Goal: Task Accomplishment & Management: Manage account settings

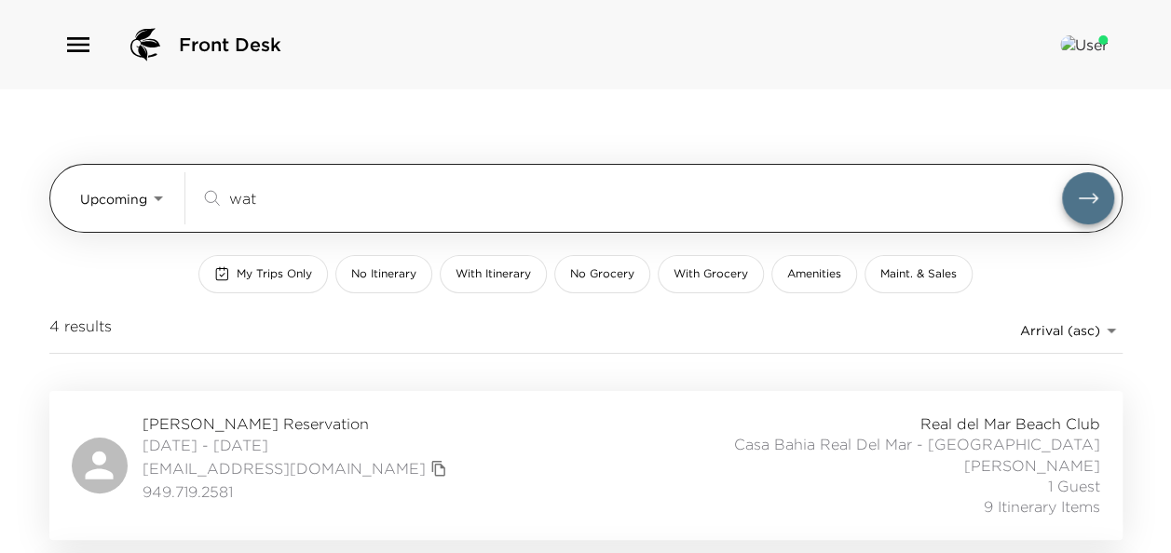
drag, startPoint x: 319, startPoint y: 196, endPoint x: 124, endPoint y: 183, distance: 195.1
click at [124, 183] on div "Upcoming Upcoming wat ​" at bounding box center [597, 198] width 1034 height 52
type input "w"
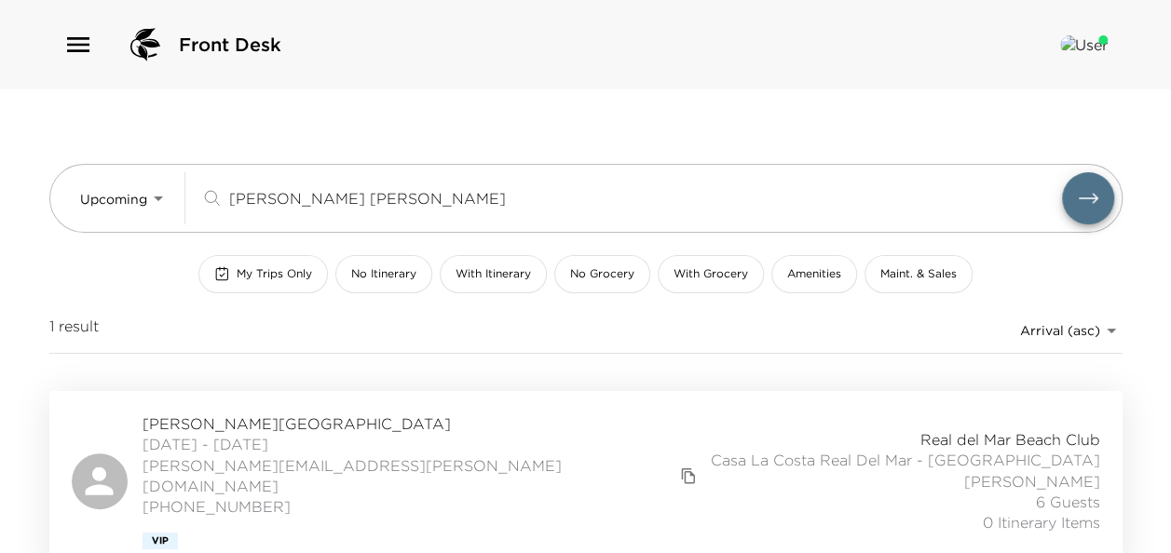
type input "[PERSON_NAME] [PERSON_NAME]"
click at [294, 436] on span "[DATE] - [DATE]" at bounding box center [423, 444] width 560 height 20
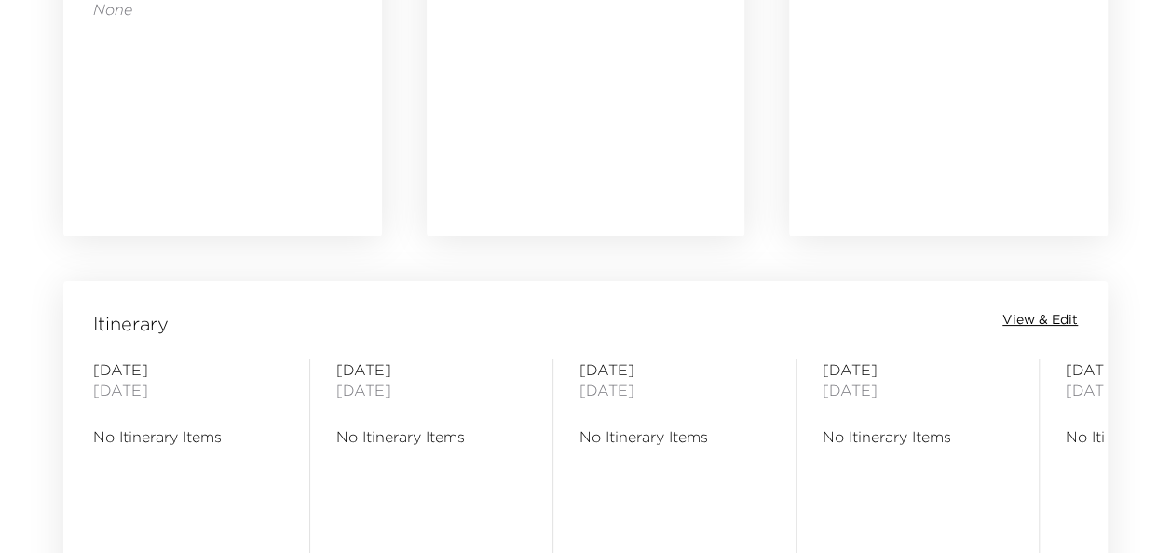
scroll to position [1397, 0]
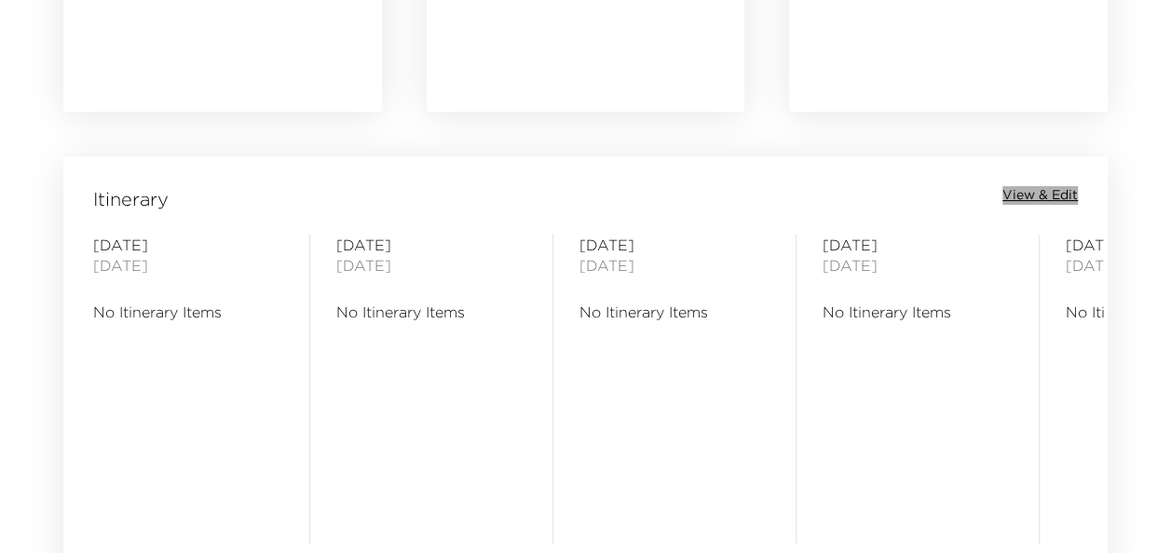
click at [1034, 187] on span "View & Edit" at bounding box center [1039, 195] width 75 height 19
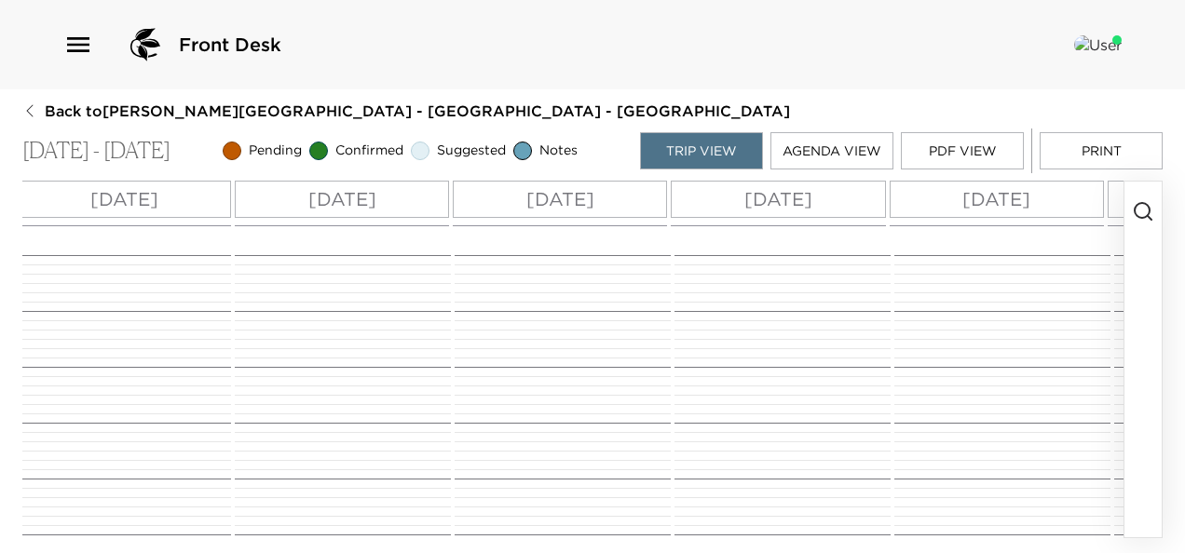
scroll to position [0, 300]
click at [1145, 207] on icon "button" at bounding box center [1143, 211] width 22 height 22
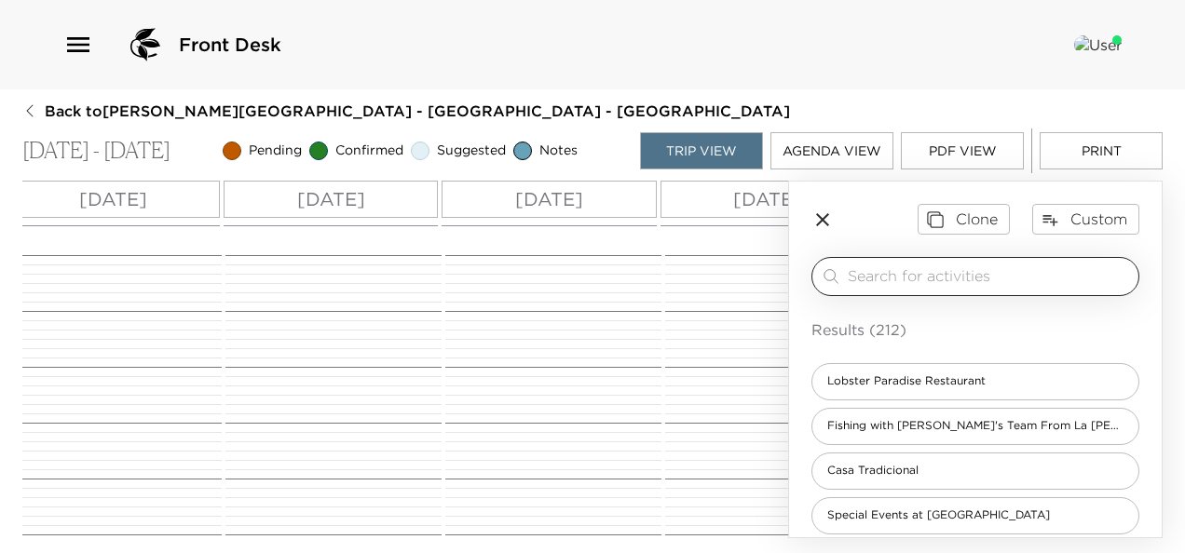
click at [988, 272] on input "search" at bounding box center [989, 276] width 283 height 21
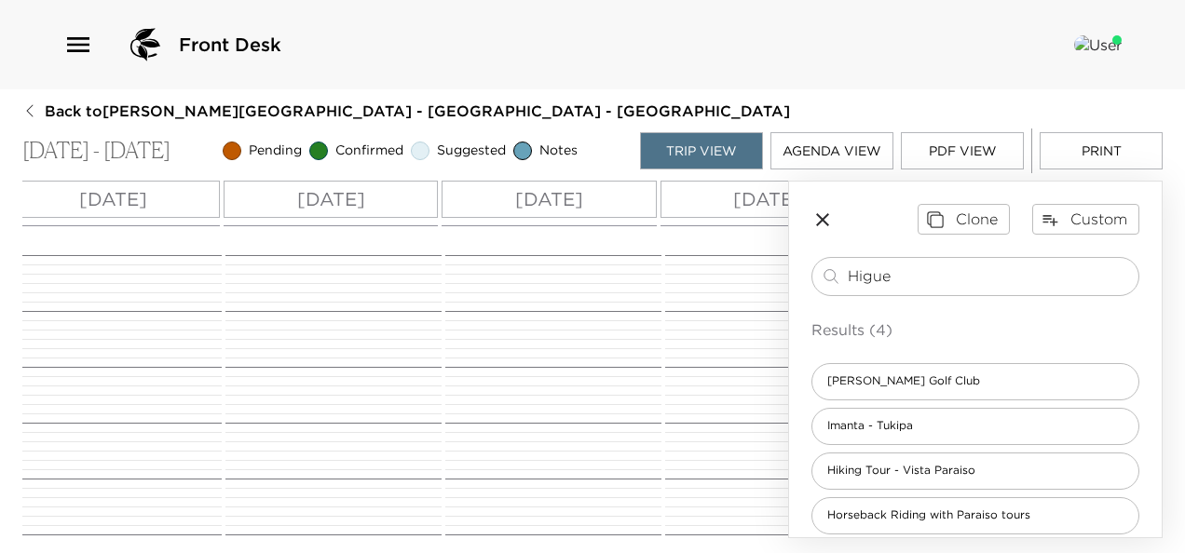
drag, startPoint x: 929, startPoint y: 268, endPoint x: 639, endPoint y: 281, distance: 290.0
click at [639, 281] on div "All Day Sun 11/23 Mon 11/24 Tue 11/25 Wed 11/26 Thu 11/27 Fri 11/28 Sat 11/29 S…" at bounding box center [592, 360] width 1140 height 358
type input "h"
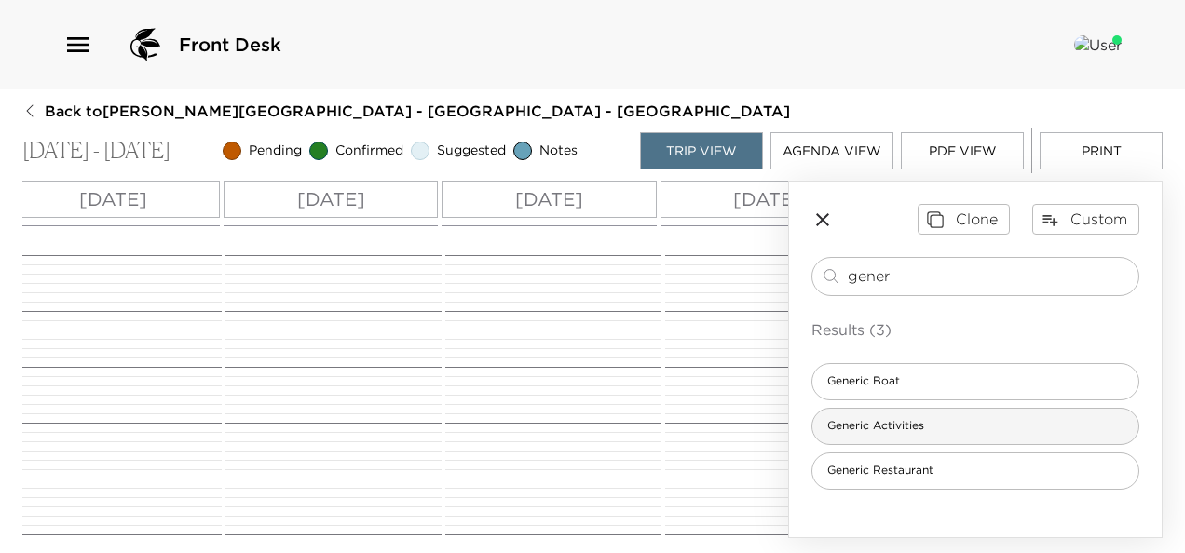
type input "gener"
click at [920, 421] on span "Generic Activities" at bounding box center [875, 426] width 127 height 16
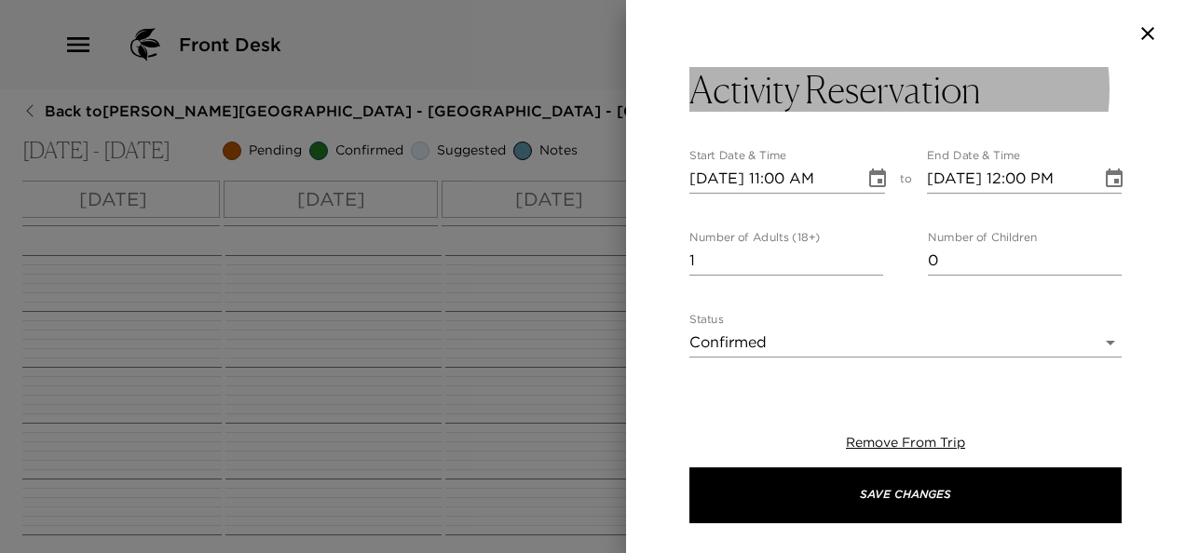
click at [906, 91] on h3 "Activity Reservation" at bounding box center [835, 89] width 292 height 45
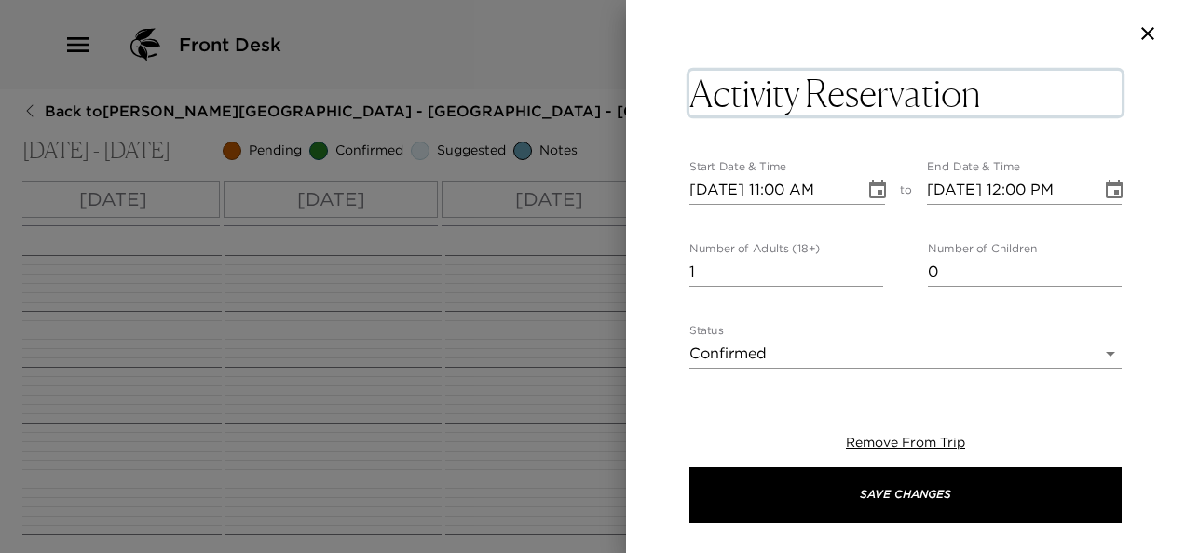
drag, startPoint x: 993, startPoint y: 94, endPoint x: 430, endPoint y: 94, distance: 562.7
click at [430, 94] on div "Activity Reservation x Start Date & Time 11/23/2025 11:00 AM to End Date & Time…" at bounding box center [592, 276] width 1185 height 553
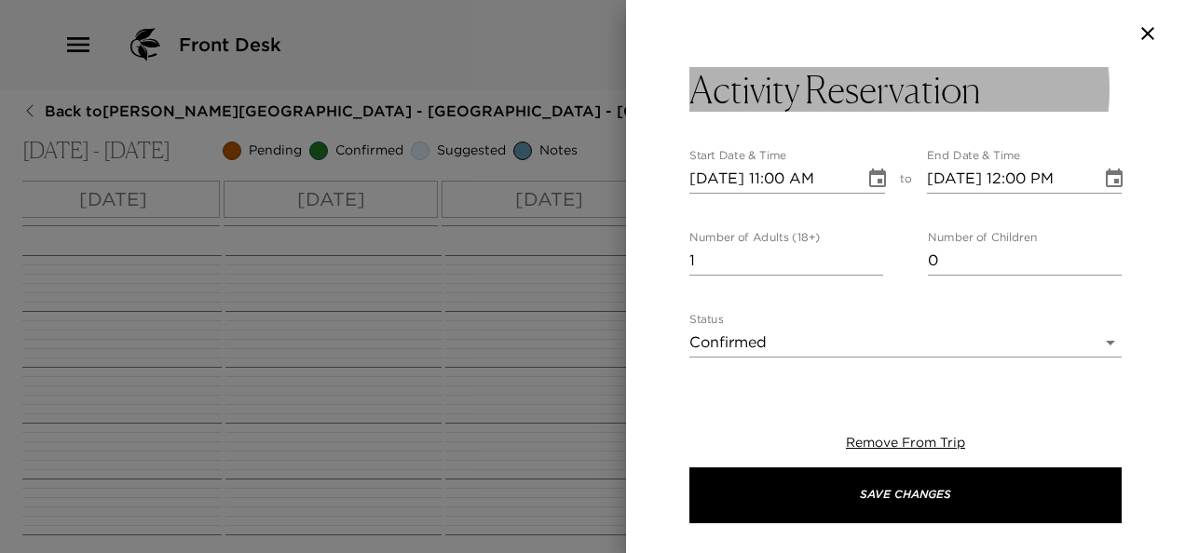
click at [924, 88] on h3 "Activity Reservation" at bounding box center [835, 89] width 292 height 45
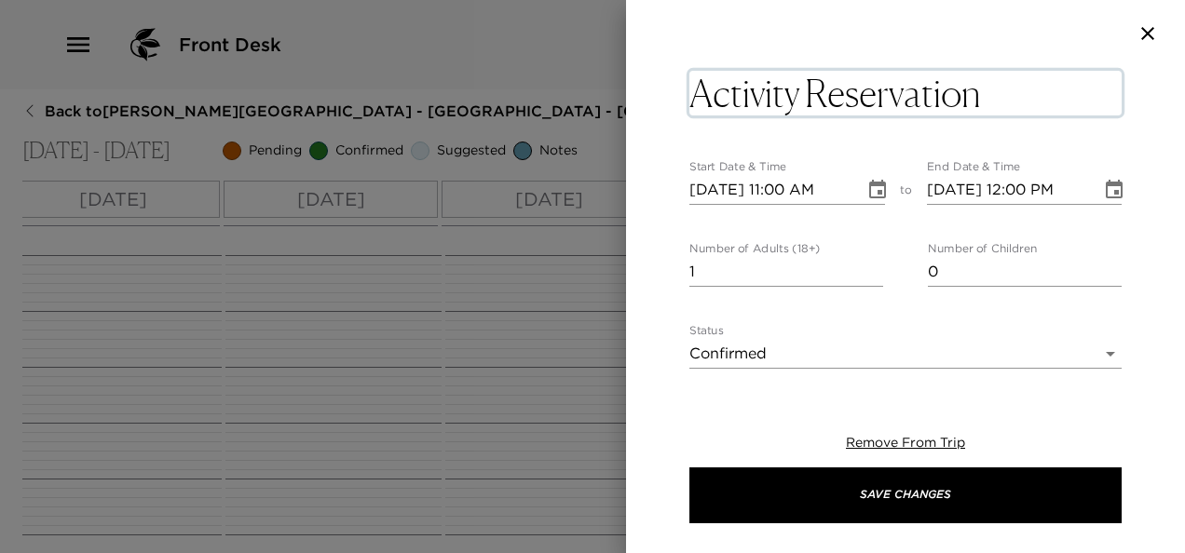
click at [924, 88] on textarea "Activity Reservation" at bounding box center [905, 93] width 432 height 45
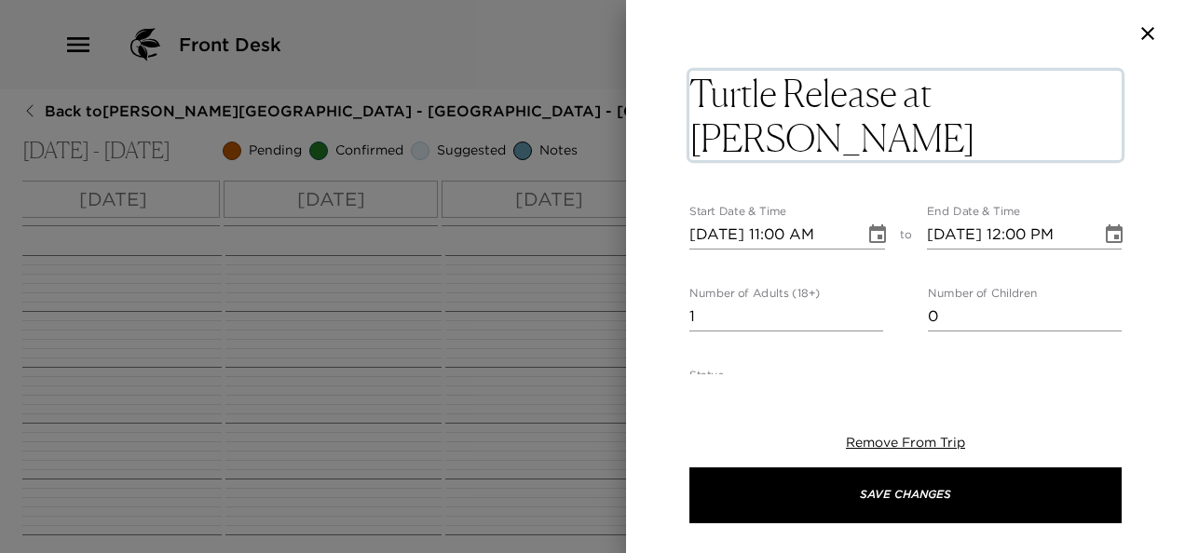
type textarea "Turtle Release at Higuera golf course"
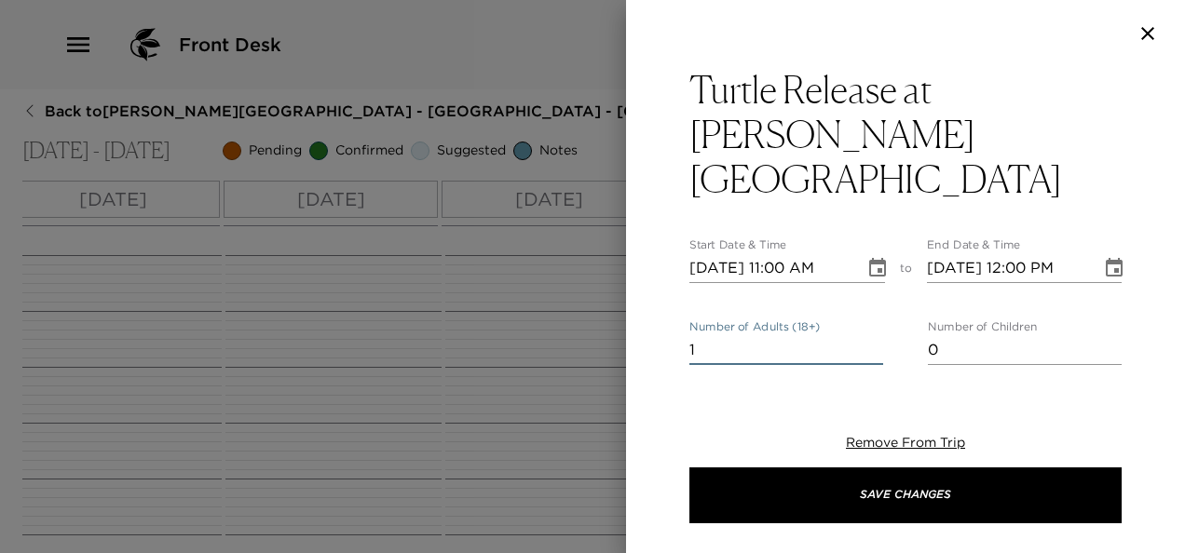
click at [822, 335] on input "1" at bounding box center [786, 350] width 194 height 30
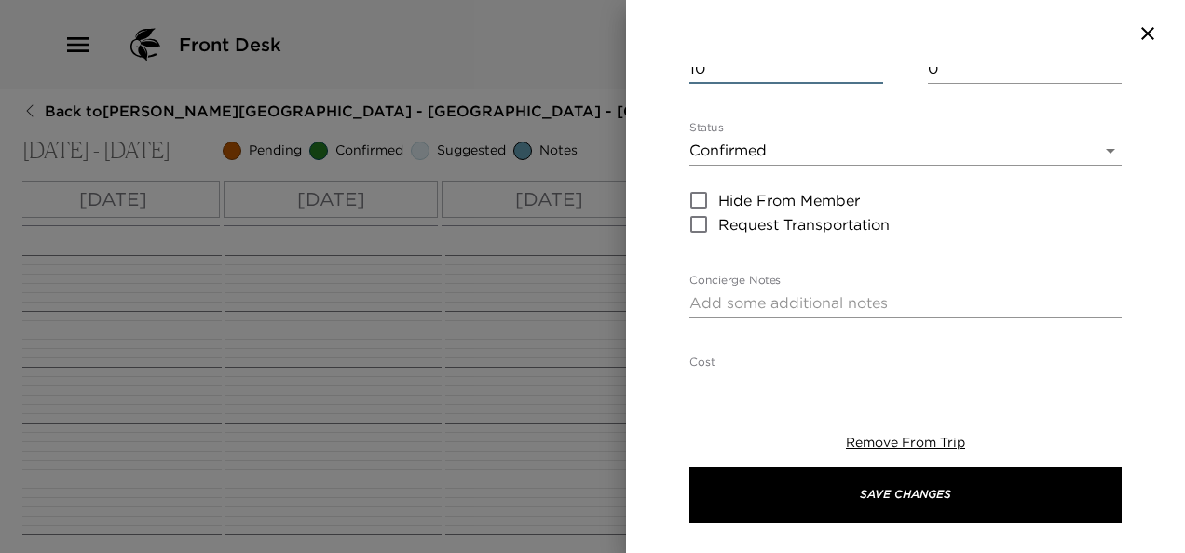
scroll to position [373, 0]
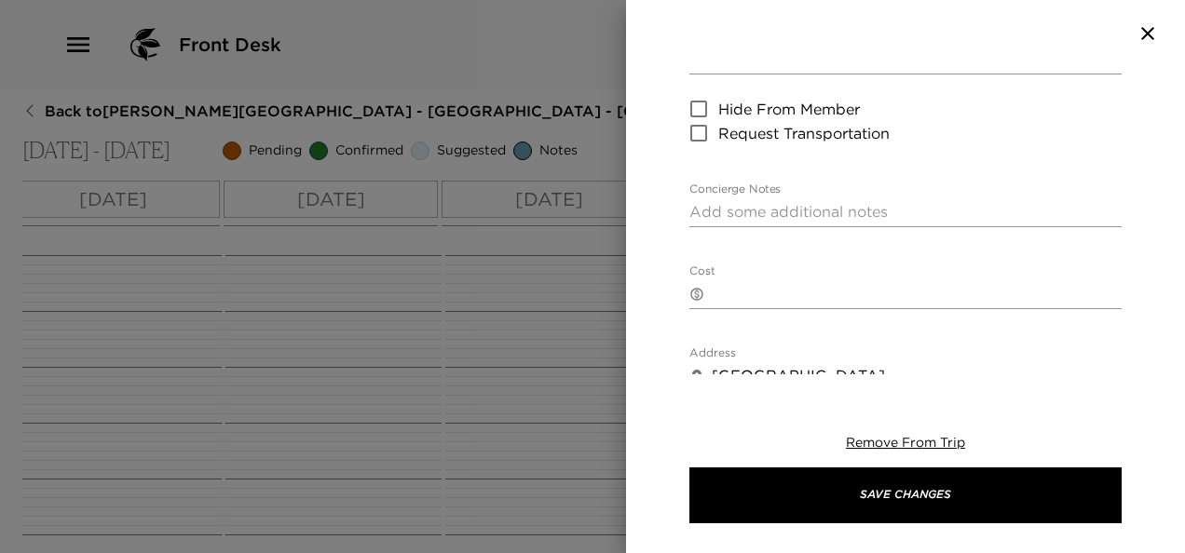
type input "10"
click at [813, 283] on textarea "Cost" at bounding box center [917, 293] width 410 height 21
type textarea "MX 600 pesos each"
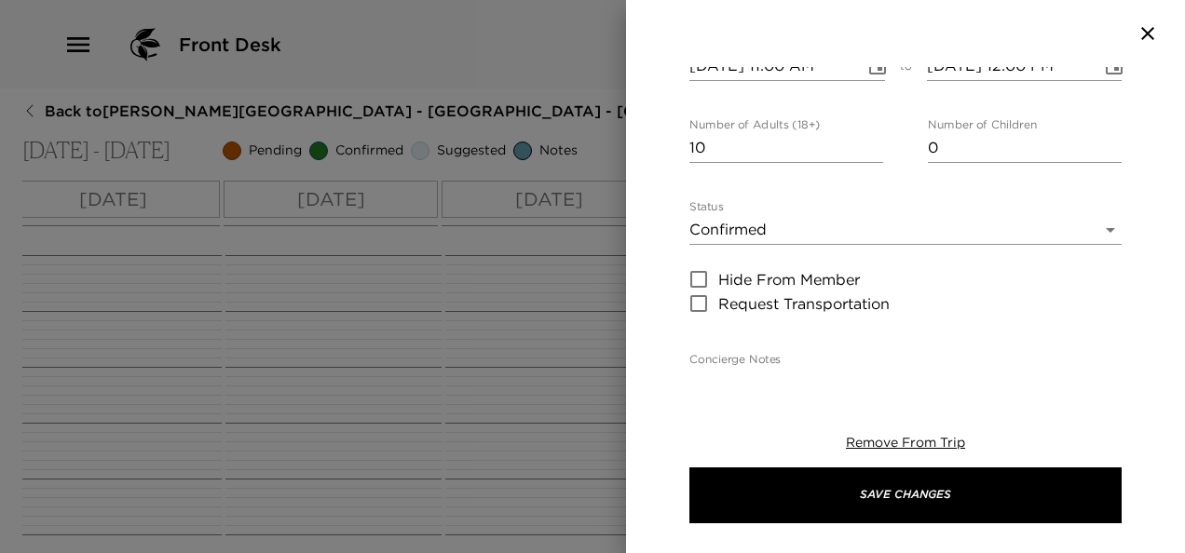
scroll to position [93, 0]
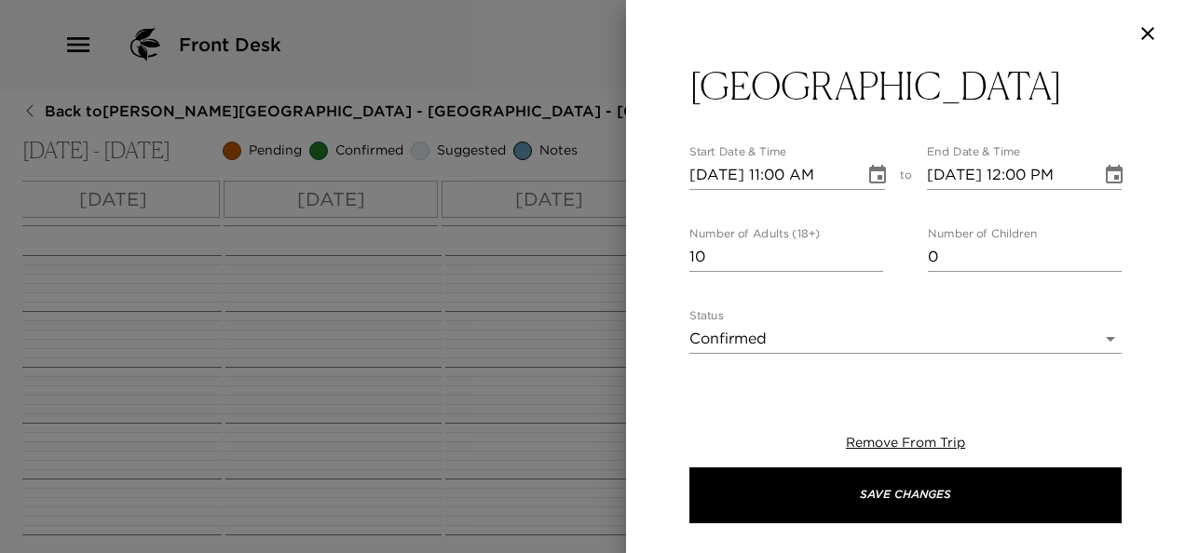
click at [796, 160] on input "11/23/2025 11:00 AM" at bounding box center [770, 175] width 162 height 30
type input "11/23/2025 06:30 PM"
type input "11/23/2025 07:30 PM"
type input "11/23/2025 06:30 PM"
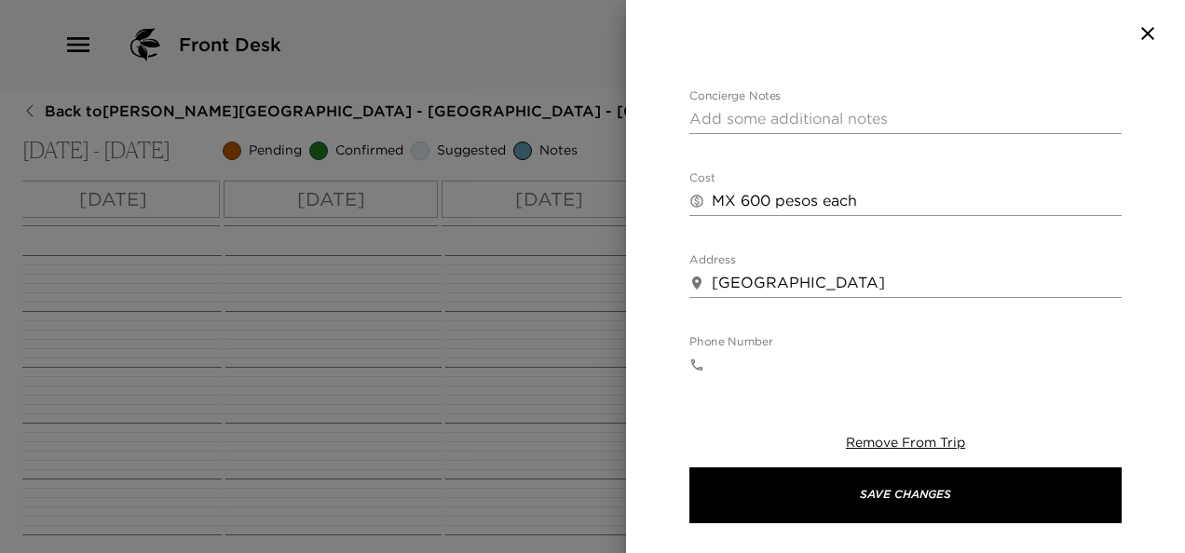
scroll to position [464, 0]
click at [818, 110] on textarea "Concierge Notes" at bounding box center [905, 120] width 432 height 21
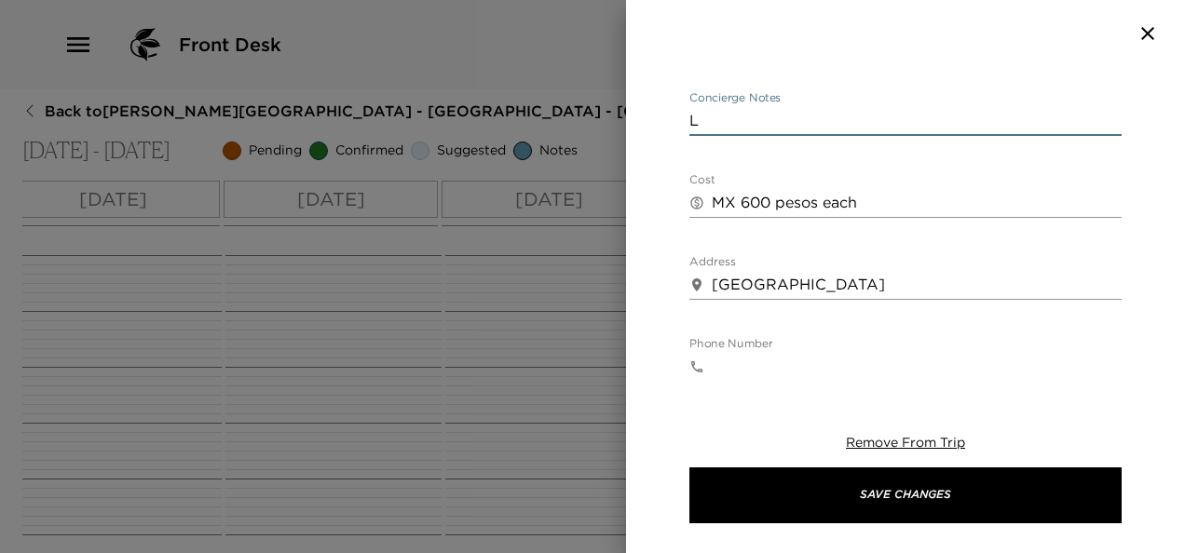
scroll to position [463, 0]
click at [877, 111] on textarea "Located at Golf course Higuera" at bounding box center [905, 121] width 432 height 21
click at [768, 111] on textarea "Located at Golf course" at bounding box center [905, 121] width 432 height 21
paste textarea "Higuera"
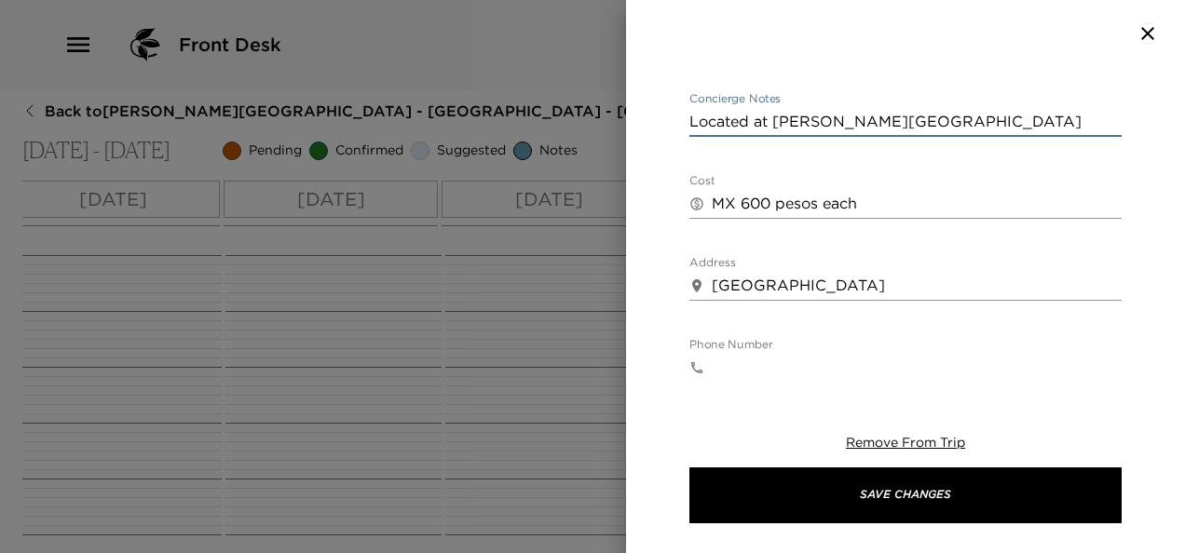
click at [941, 111] on textarea "Located at Higuera Golf course" at bounding box center [905, 121] width 432 height 21
type textarea "Located at Higuera Golf course"
click at [902, 192] on textarea "MX 600 pesos each" at bounding box center [917, 202] width 410 height 21
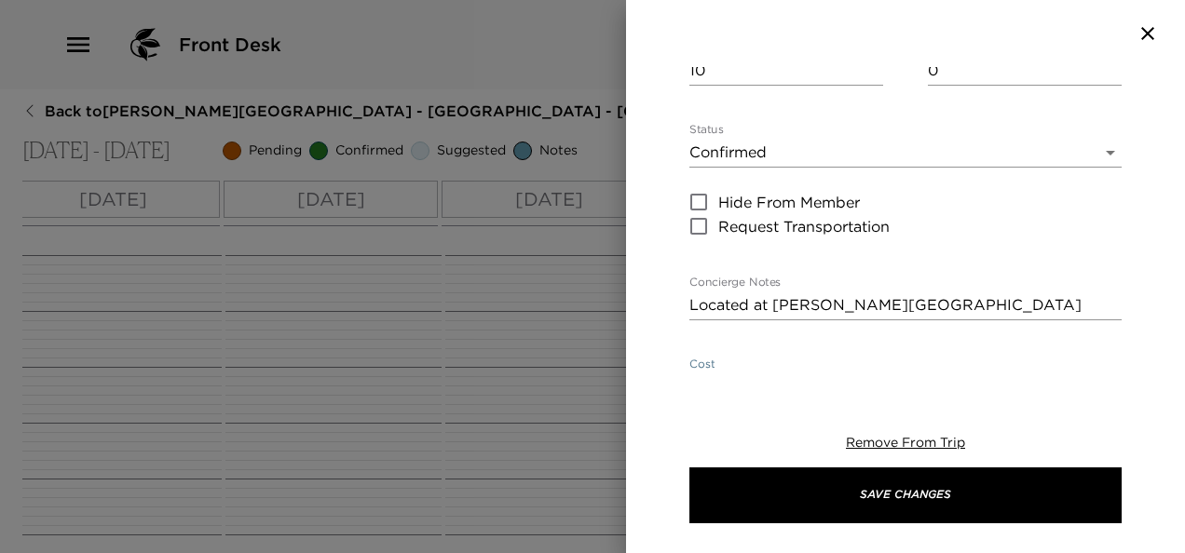
scroll to position [278, 0]
type textarea "MX 600 pesos each - Total 6000 pesos, Tips not inc"
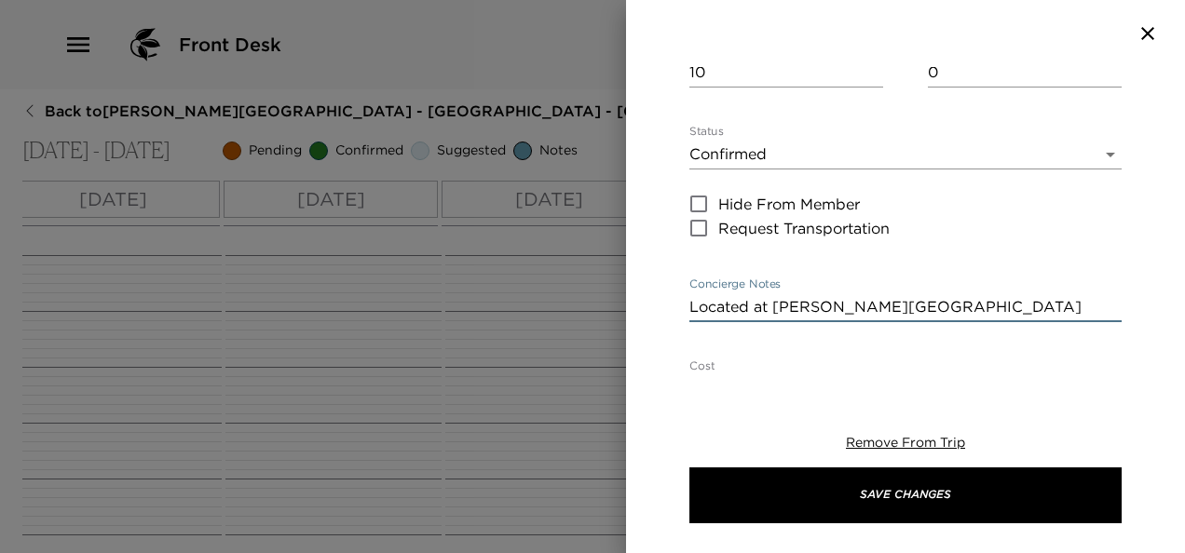
click at [960, 296] on textarea "Located at Higuera Golf course" at bounding box center [905, 306] width 432 height 21
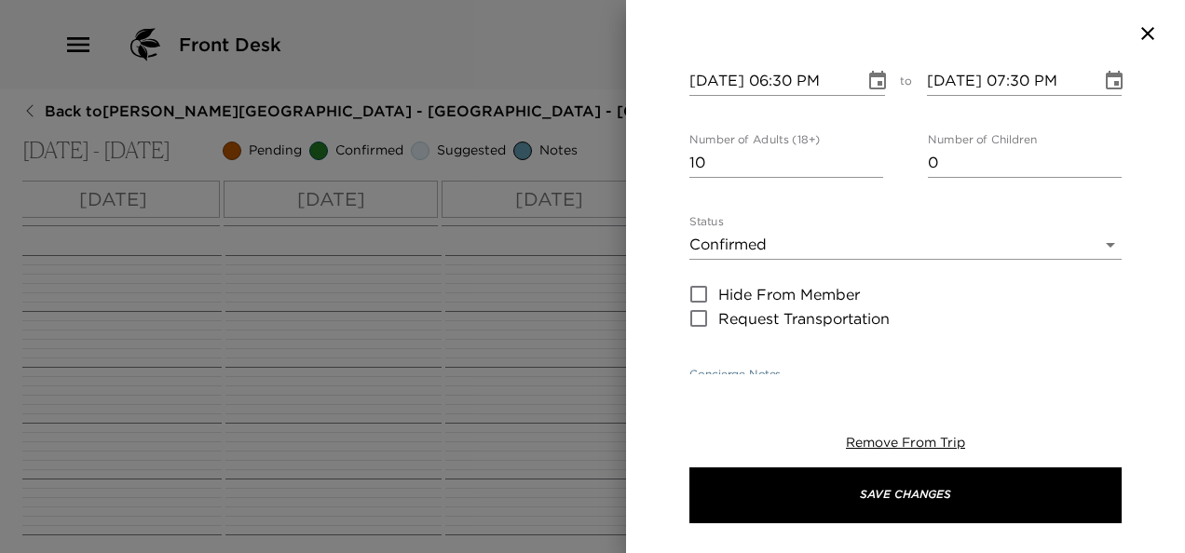
scroll to position [279, 0]
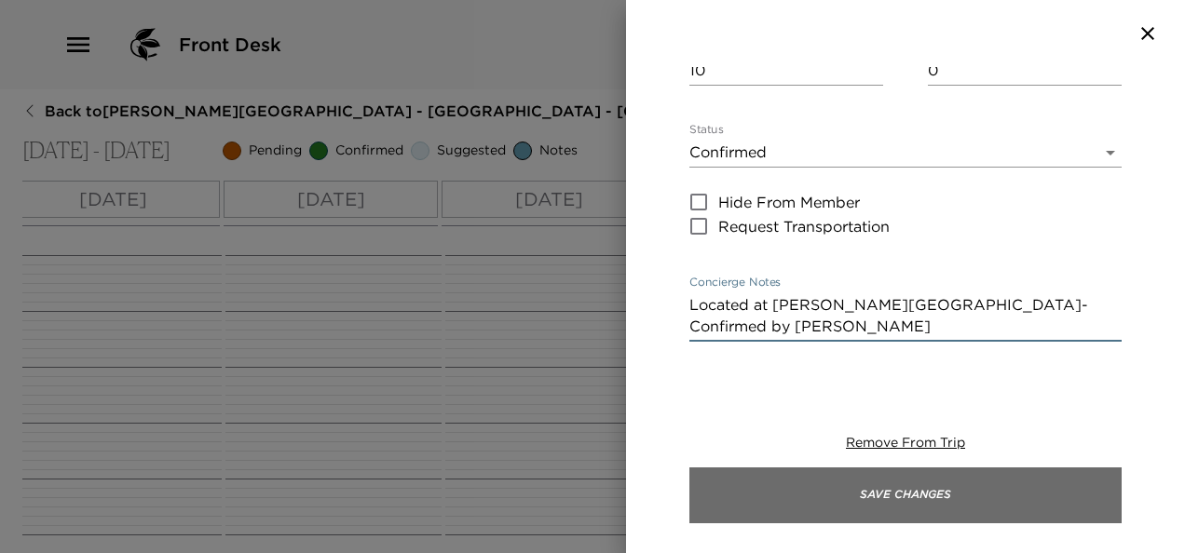
type textarea "Located at Higuera Golf course- Confirmed by Esteban"
click at [966, 498] on button "Save Changes" at bounding box center [905, 496] width 432 height 56
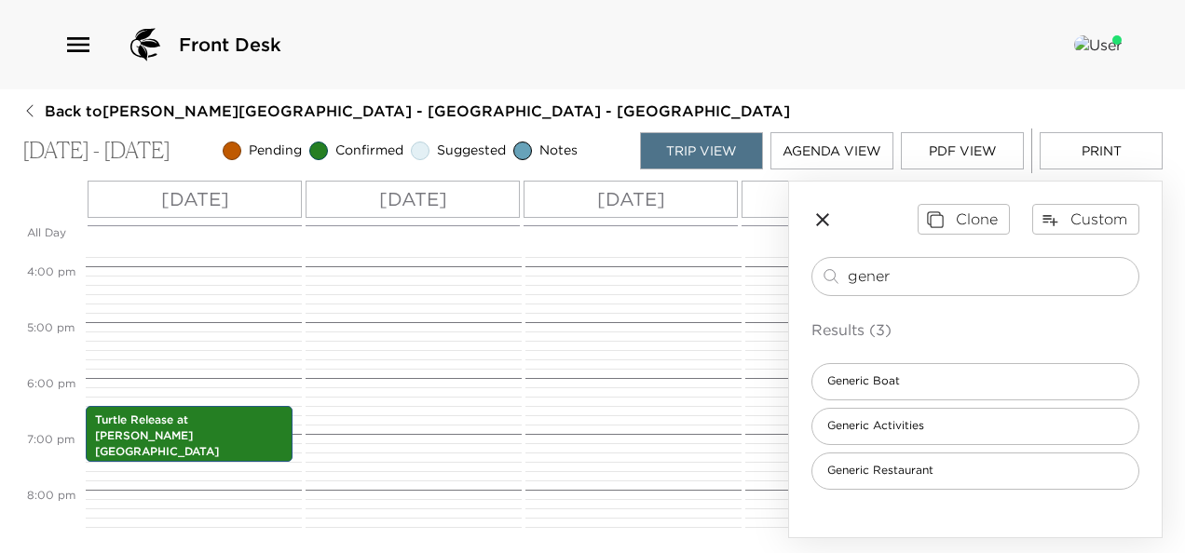
scroll to position [981, 0]
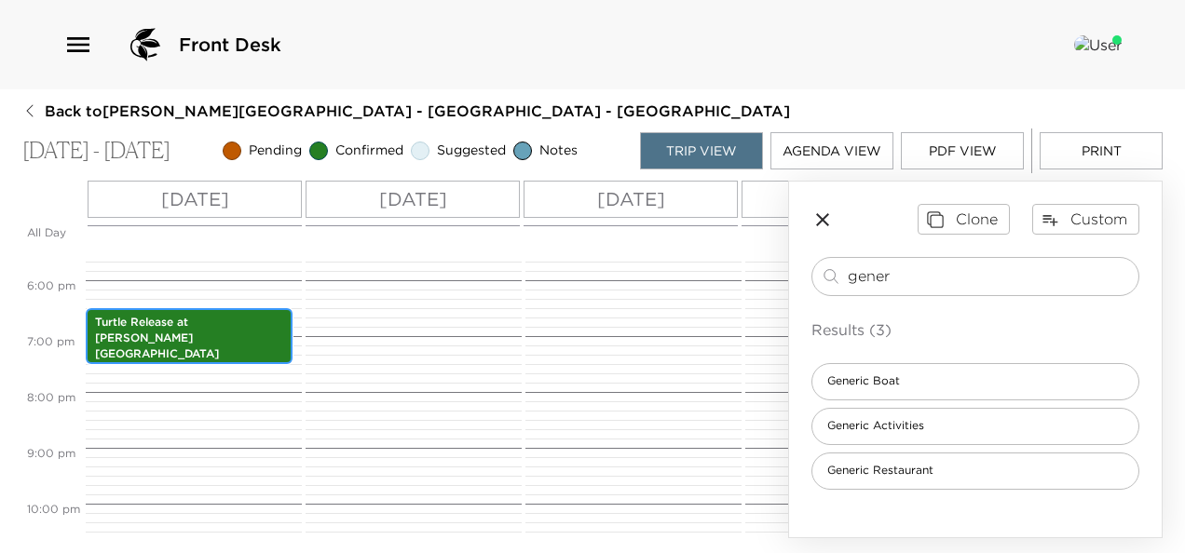
click at [223, 362] on p "6:30pm - 7:30pm" at bounding box center [189, 370] width 188 height 16
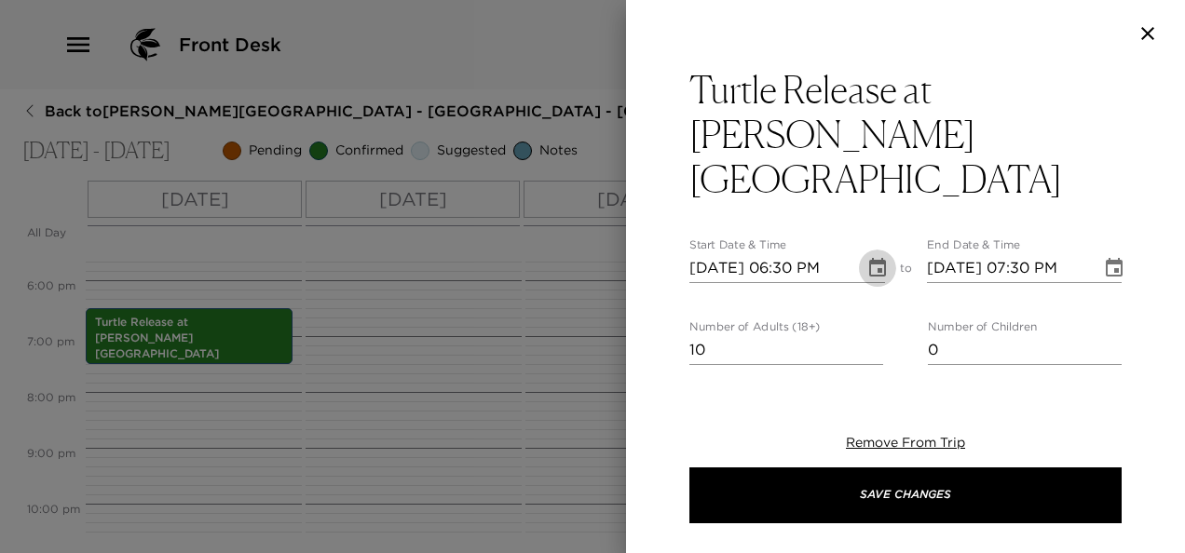
click at [873, 258] on icon "Choose date, selected date is Nov 23, 2025" at bounding box center [877, 267] width 17 height 19
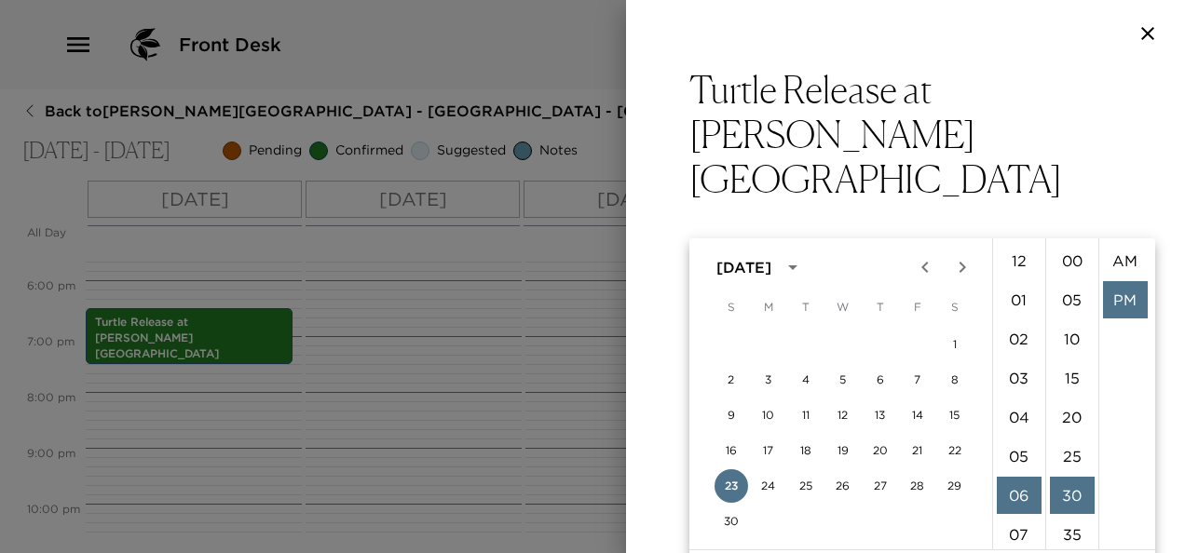
scroll to position [39, 0]
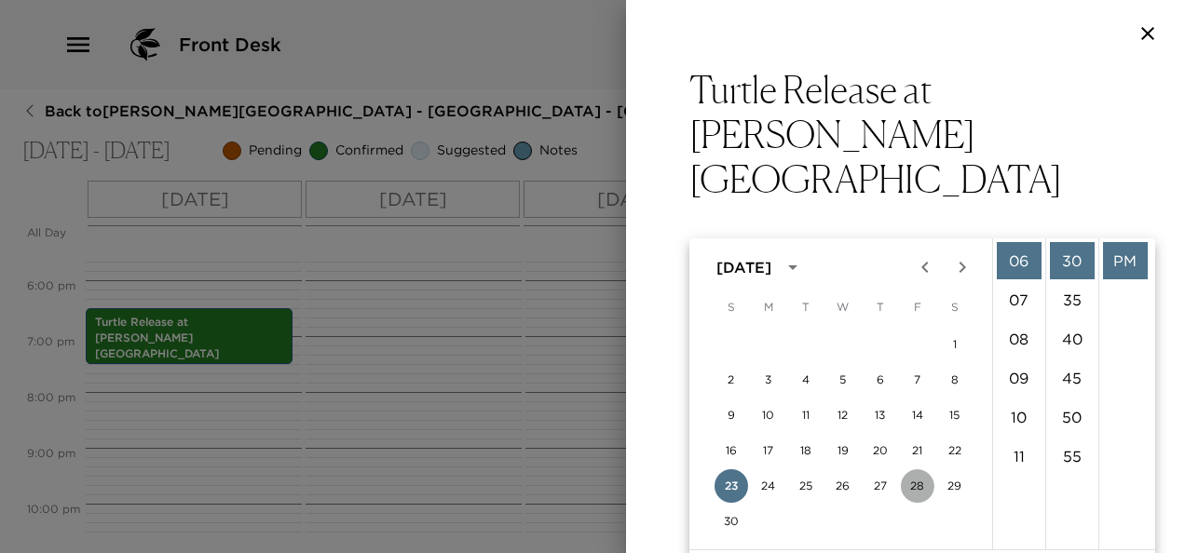
click at [919, 488] on button "28" at bounding box center [918, 487] width 34 height 34
type input "11/28/2025 06:30 PM"
type input "11/28/2025 07:30 PM"
drag, startPoint x: 1135, startPoint y: 97, endPoint x: 1144, endPoint y: 102, distance: 10.4
click at [1135, 97] on div "Turtle Release at Higuera golf course Start Date & Time 11/28/2025 06:30 PM to …" at bounding box center [905, 220] width 559 height 307
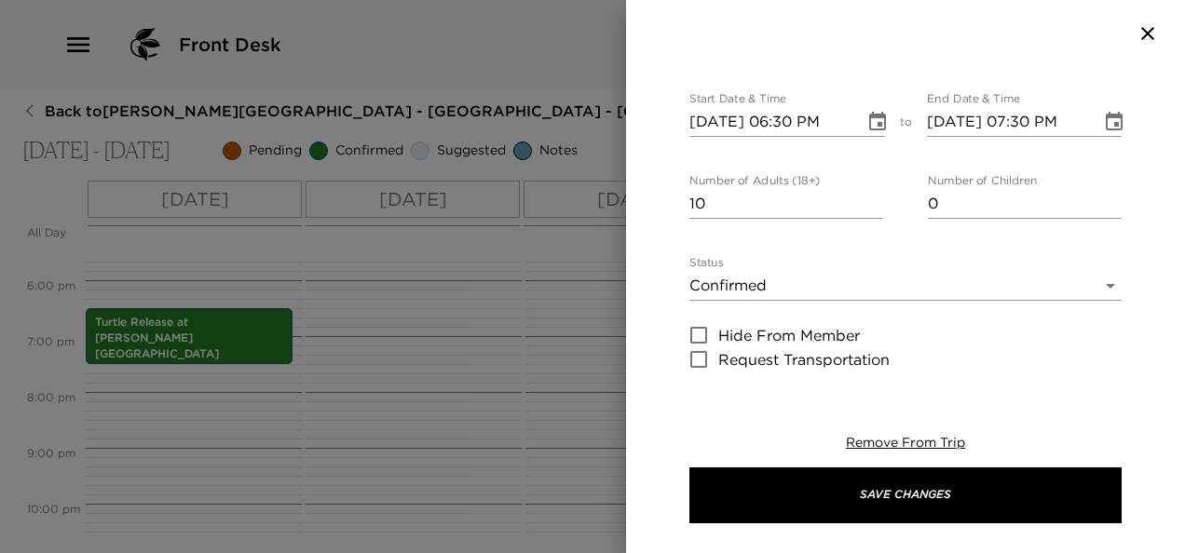
scroll to position [0, 0]
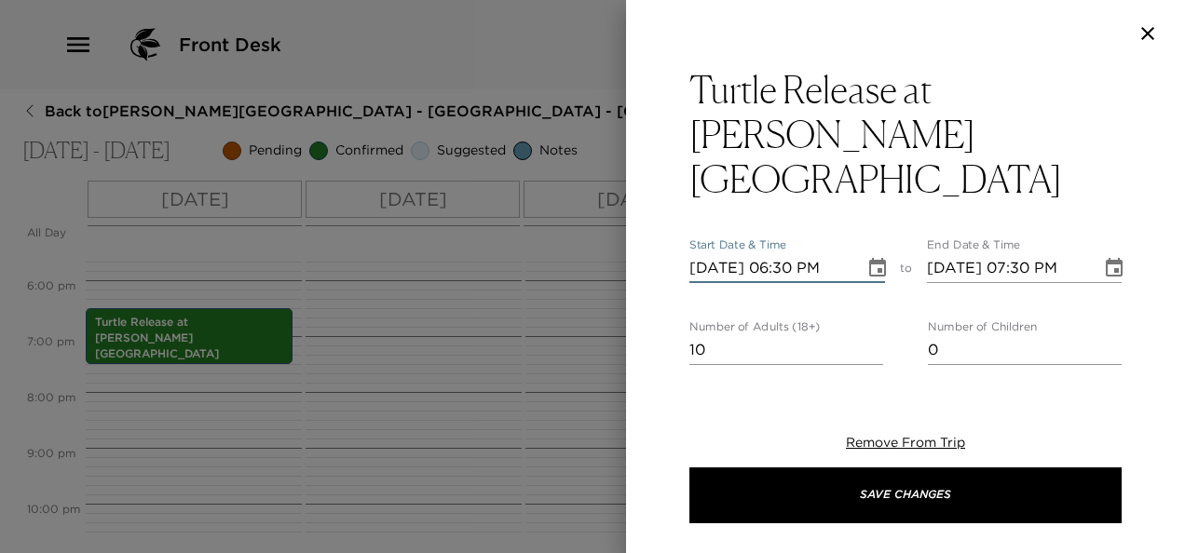
click at [785, 253] on input "11/28/2025 06:30 PM" at bounding box center [770, 268] width 162 height 30
type input "11/28/2025 07:30 PM"
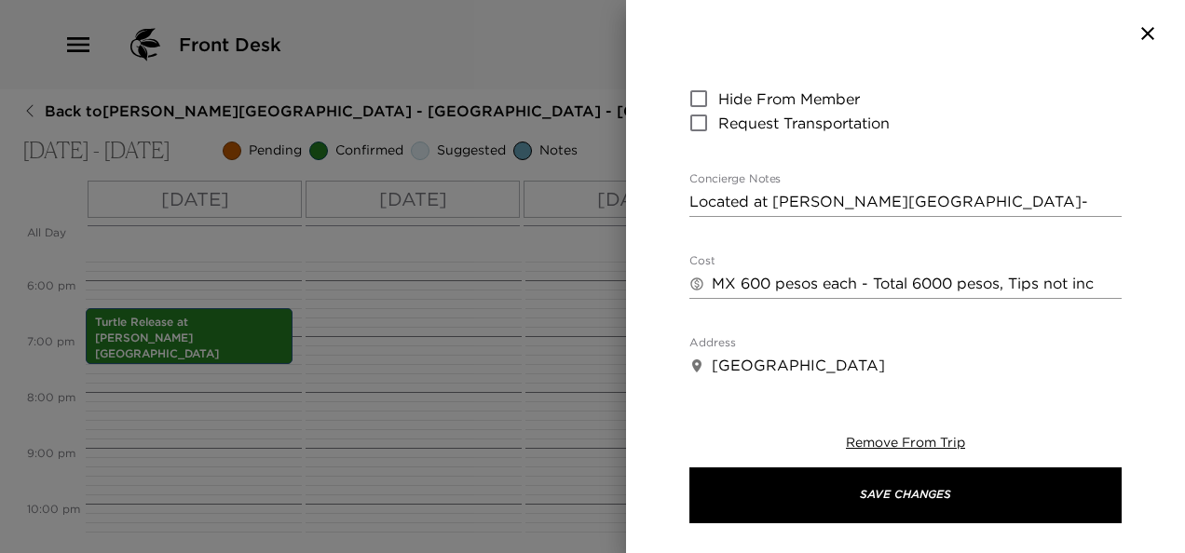
scroll to position [373, 0]
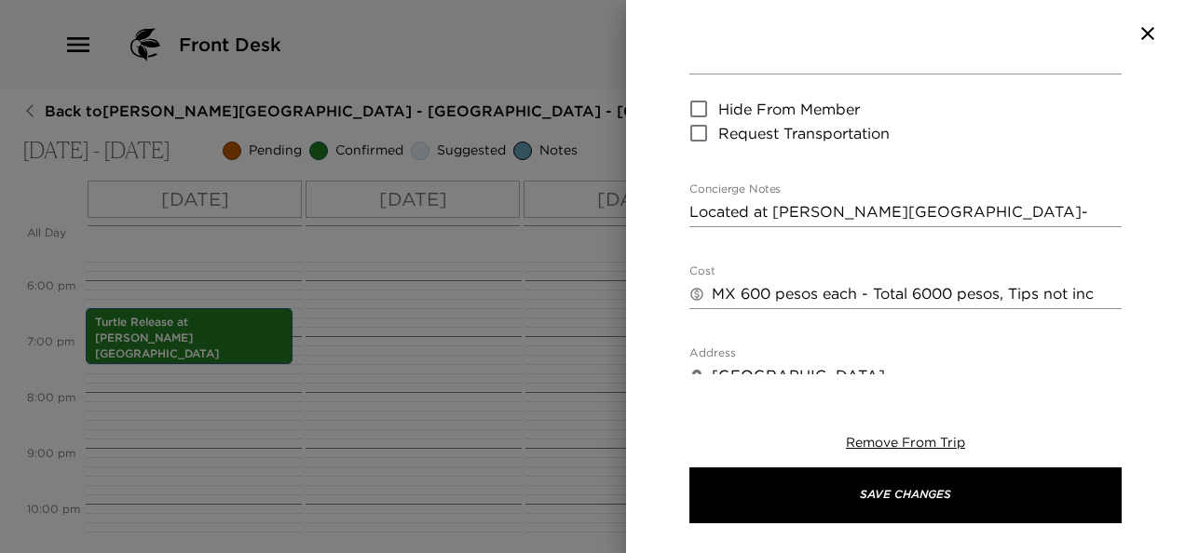
click at [892, 201] on textarea "Located at Higuera Golf course- Confirmed by Esteban" at bounding box center [905, 211] width 432 height 21
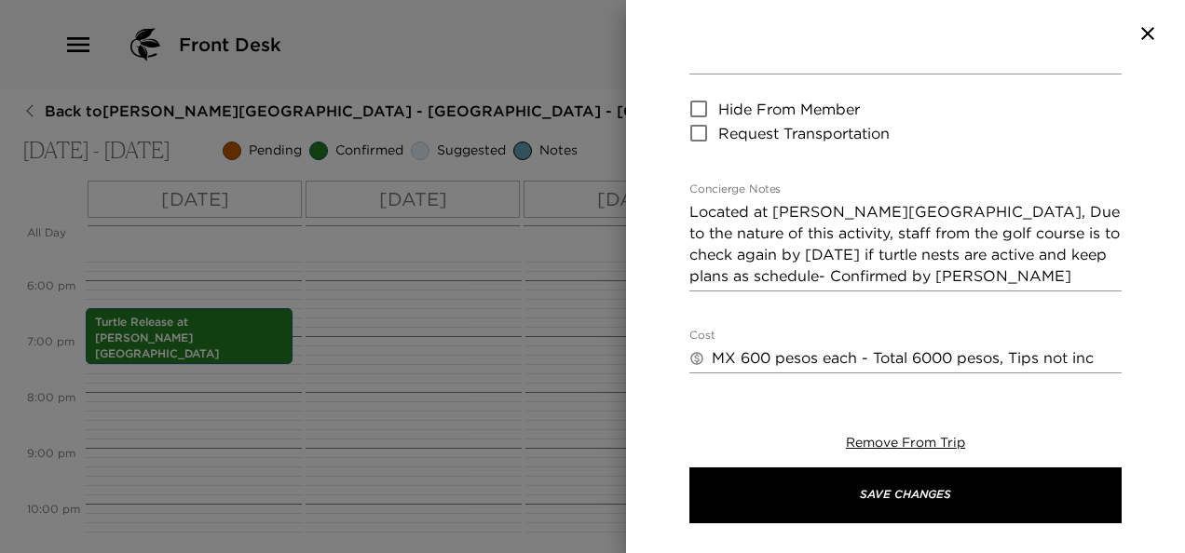
drag, startPoint x: 842, startPoint y: 170, endPoint x: 891, endPoint y: 170, distance: 48.4
click at [1022, 205] on textarea "Located at Higuera Golf course, Due to the nature of this activity, staff from …" at bounding box center [905, 244] width 432 height 86
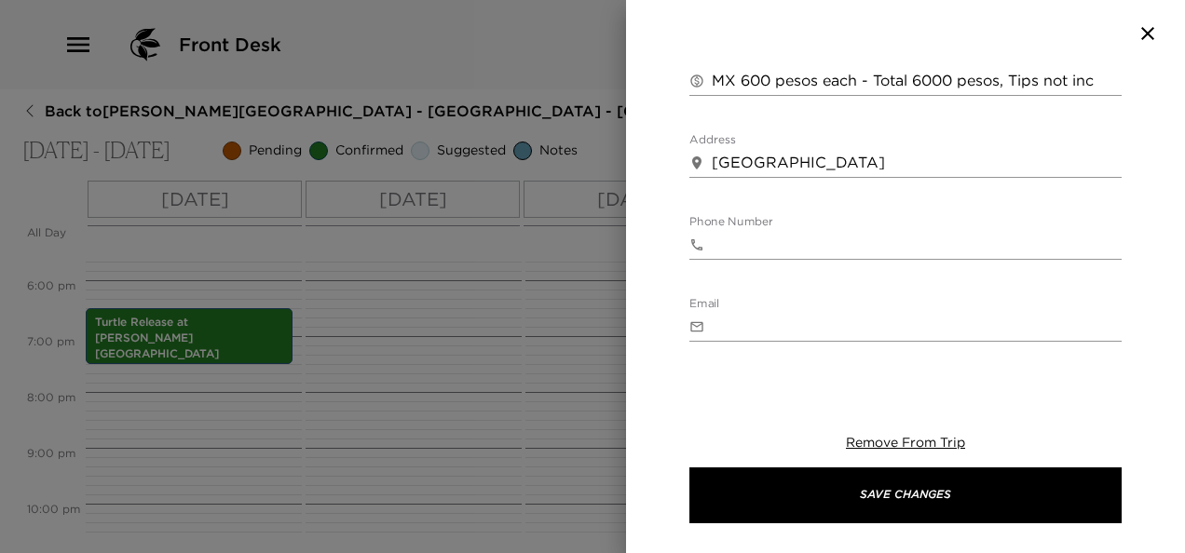
scroll to position [653, 0]
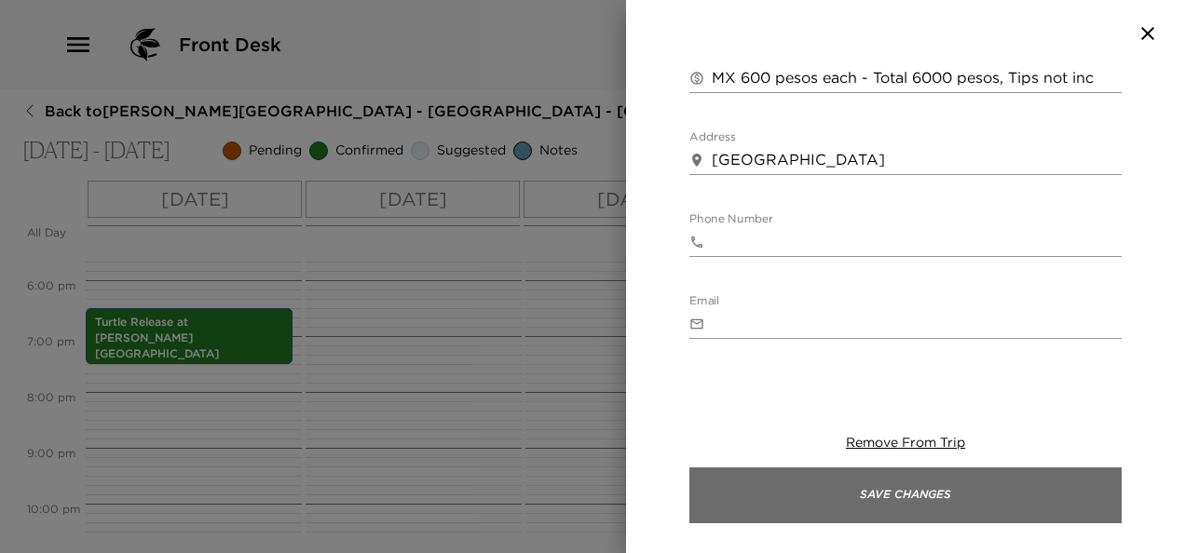
type textarea "Located at Higuera Golf course, Due to the nature of this activity, staff from …"
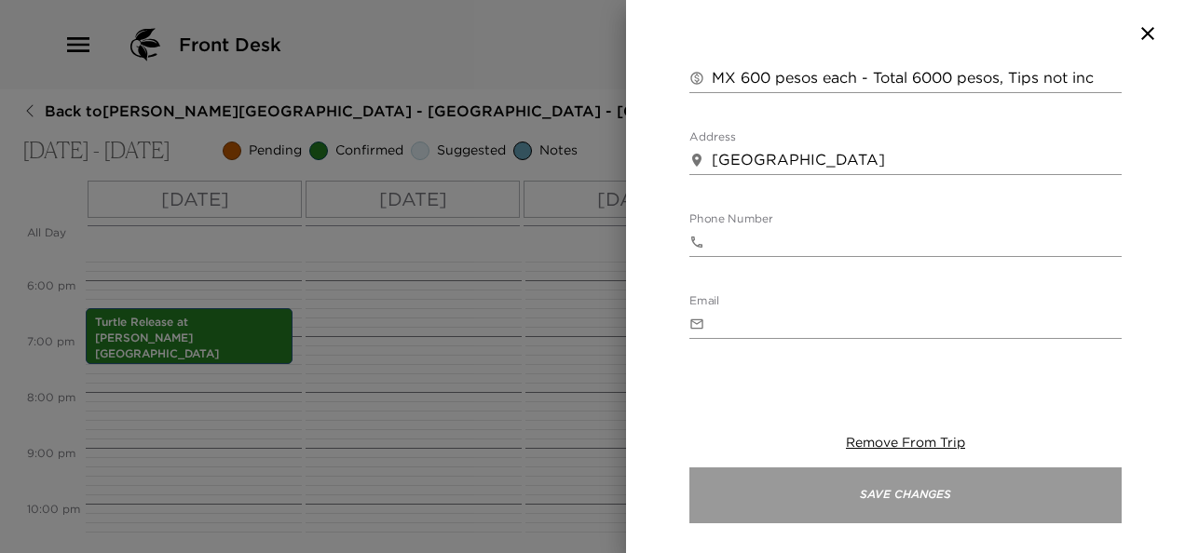
click at [927, 496] on button "Save Changes" at bounding box center [905, 496] width 432 height 56
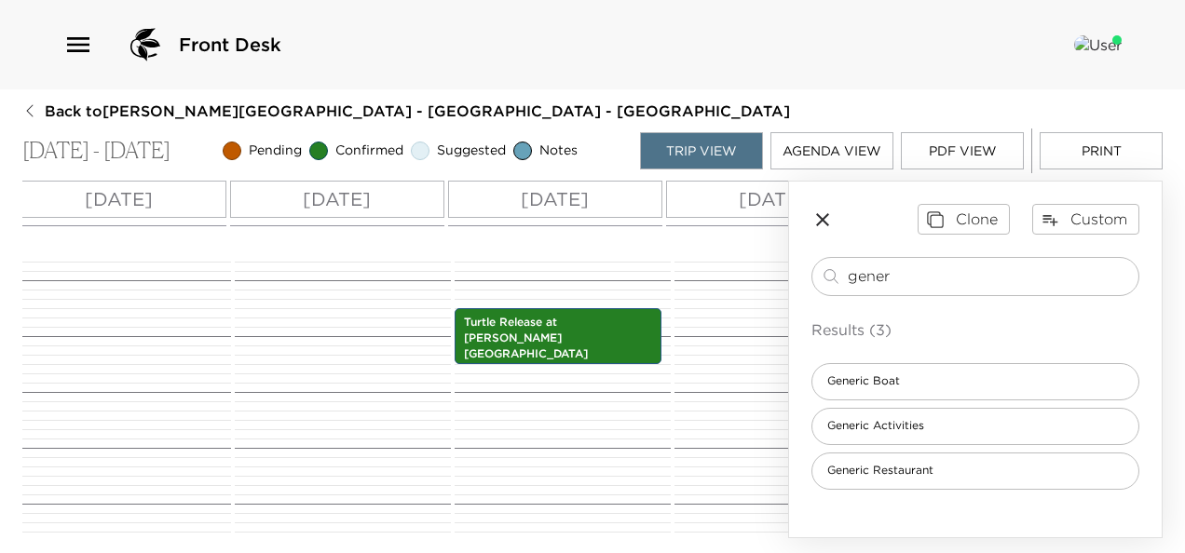
scroll to position [0, 775]
